Goal: Find specific page/section: Find specific page/section

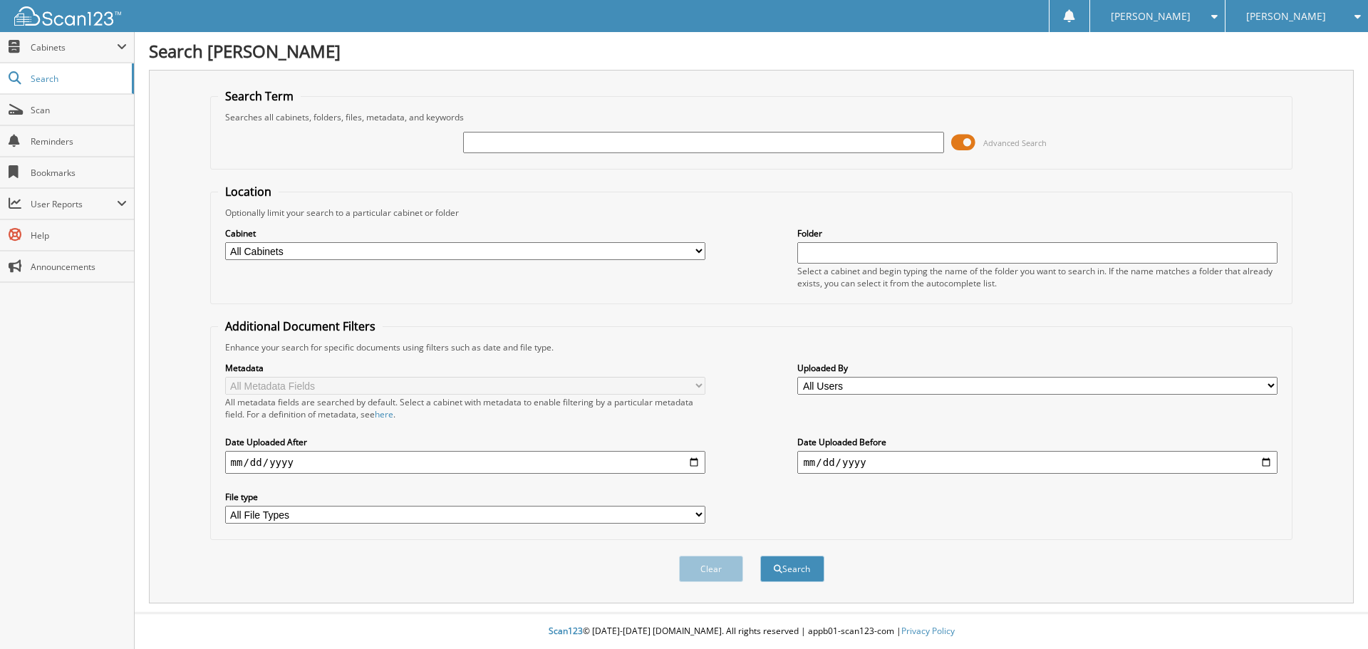
click at [670, 147] on input "text" at bounding box center [703, 142] width 480 height 21
click at [548, 129] on div "Advanced Search" at bounding box center [751, 142] width 1067 height 38
click at [547, 149] on input "text" at bounding box center [703, 142] width 480 height 21
type input "qa1479"
click at [760, 556] on button "Search" at bounding box center [792, 569] width 64 height 26
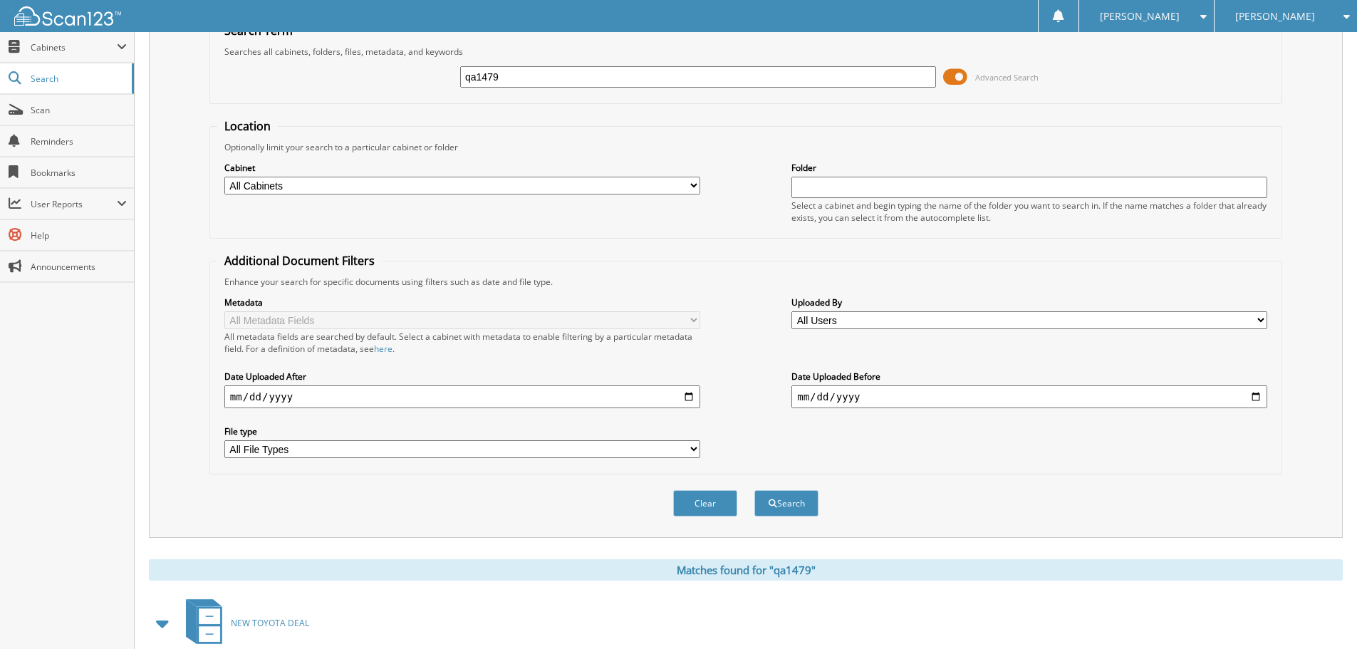
scroll to position [214, 0]
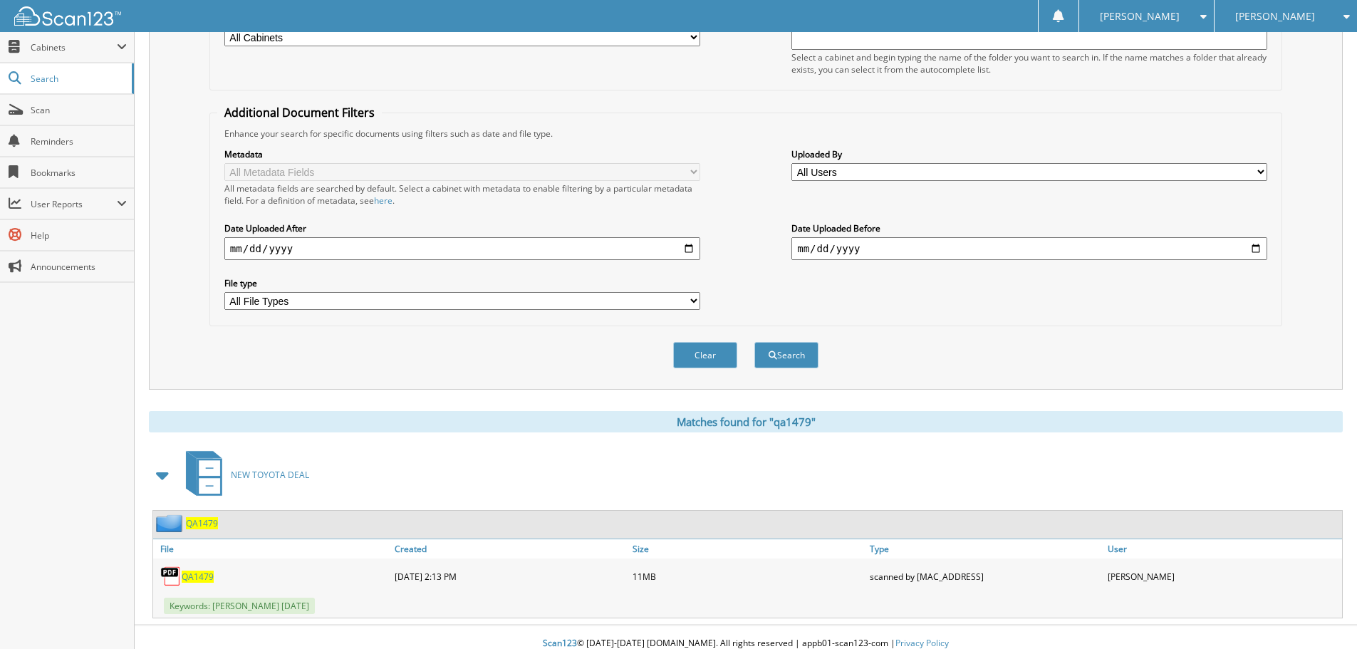
click at [200, 569] on div "QA1479" at bounding box center [272, 576] width 238 height 28
click at [202, 576] on span "QA1479" at bounding box center [198, 577] width 32 height 12
